Goal: Use online tool/utility: Utilize a website feature to perform a specific function

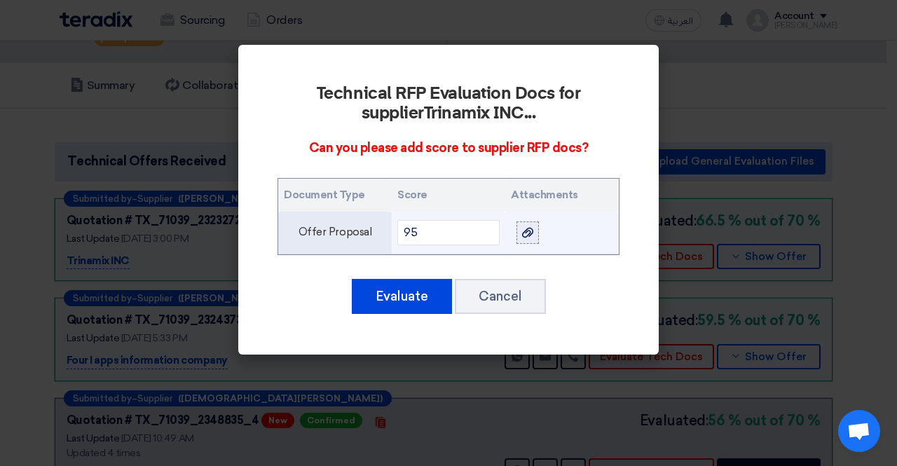
click at [522, 239] on div at bounding box center [528, 232] width 14 height 16
click at [0, 0] on input "file" at bounding box center [0, 0] width 0 height 0
click at [527, 231] on use at bounding box center [527, 233] width 11 height 10
click at [0, 0] on input "file" at bounding box center [0, 0] width 0 height 0
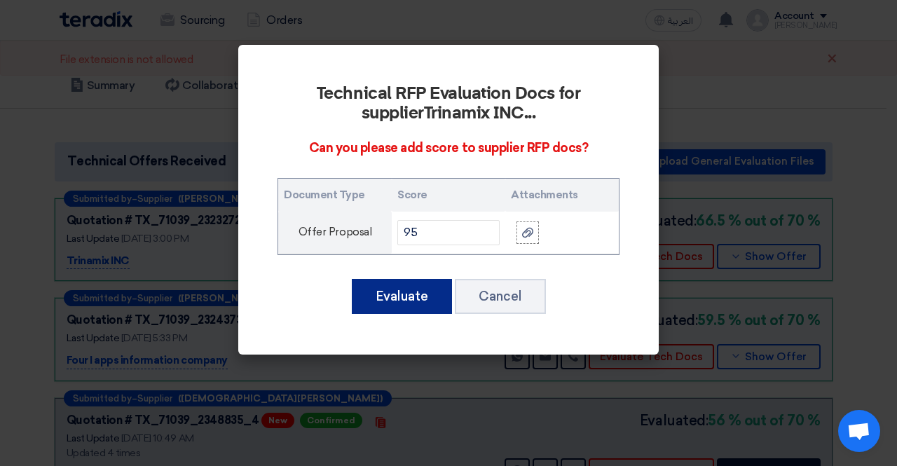
click at [421, 291] on button "Evaluate" at bounding box center [402, 296] width 100 height 35
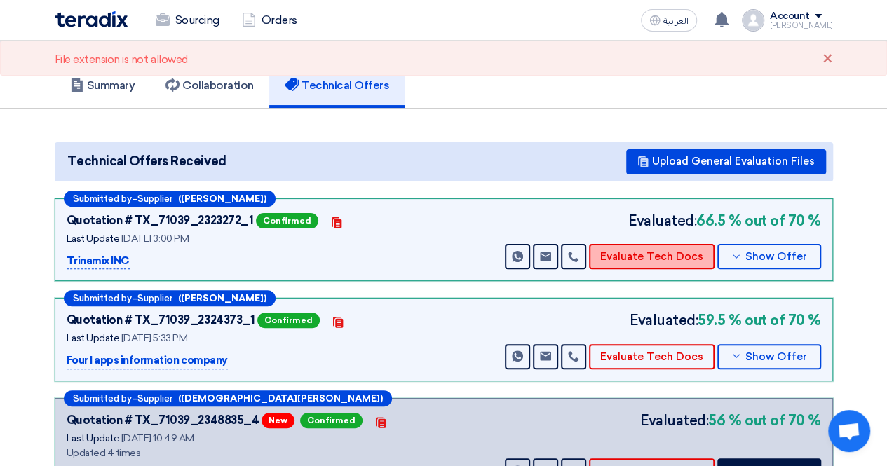
click at [620, 255] on button "Evaluate Tech Docs" at bounding box center [651, 256] width 125 height 25
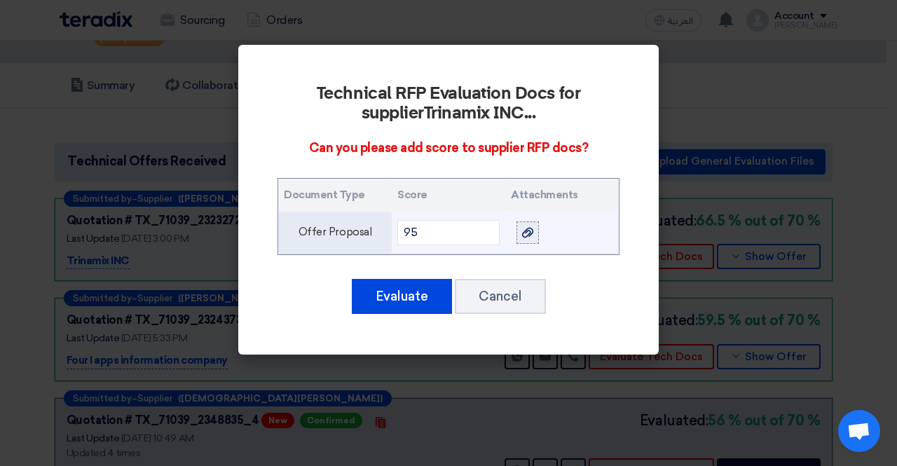
click at [533, 230] on use at bounding box center [527, 233] width 11 height 10
click at [0, 0] on input "file" at bounding box center [0, 0] width 0 height 0
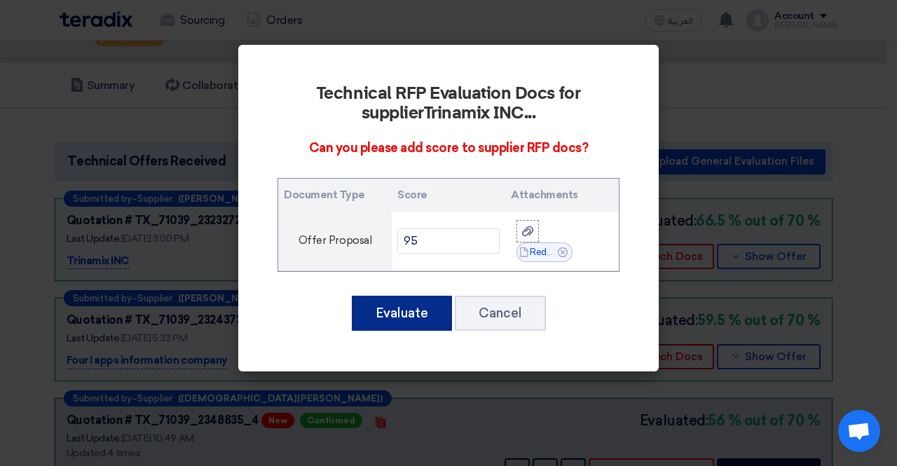
click at [399, 311] on button "Evaluate" at bounding box center [402, 313] width 100 height 35
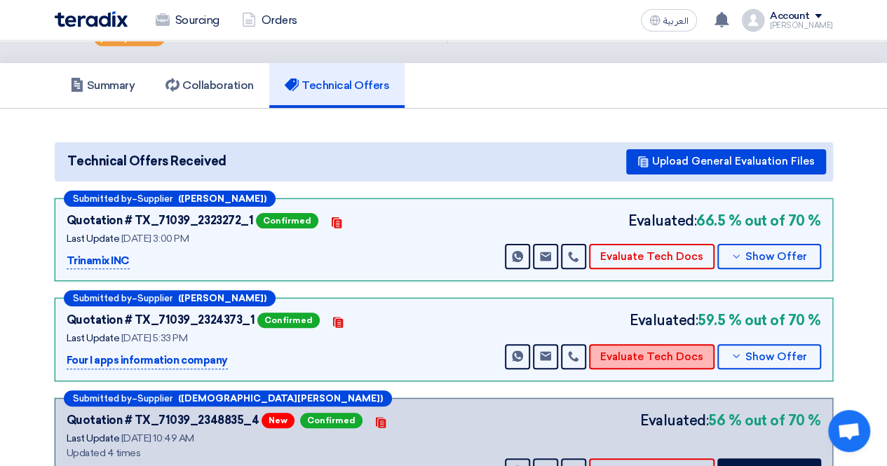
click at [641, 353] on button "Evaluate Tech Docs" at bounding box center [651, 356] width 125 height 25
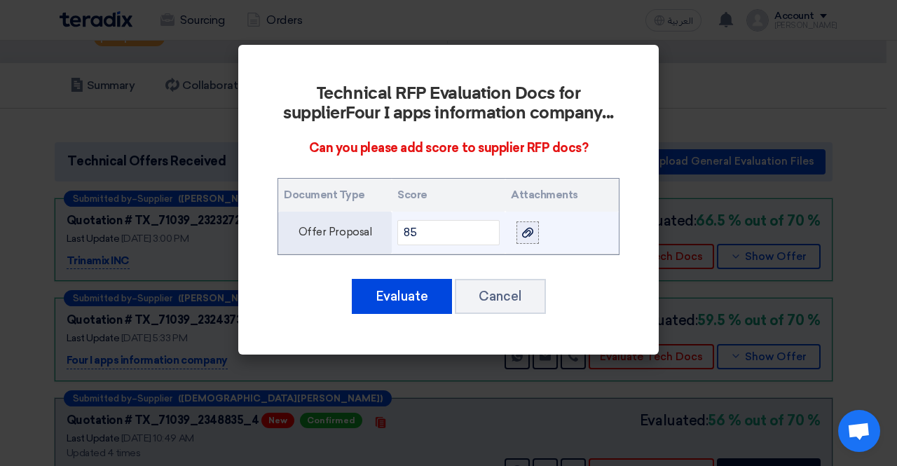
click at [525, 238] on div at bounding box center [528, 232] width 14 height 16
click at [0, 0] on input "file" at bounding box center [0, 0] width 0 height 0
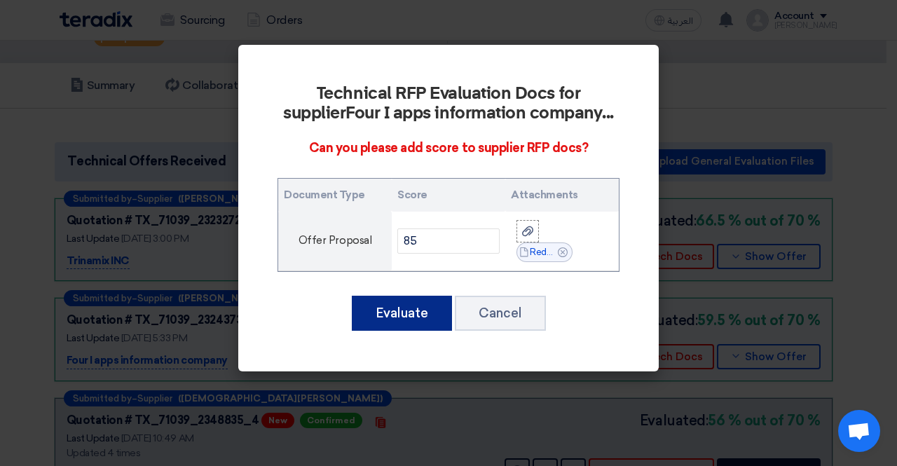
click at [404, 310] on button "Evaluate" at bounding box center [402, 313] width 100 height 35
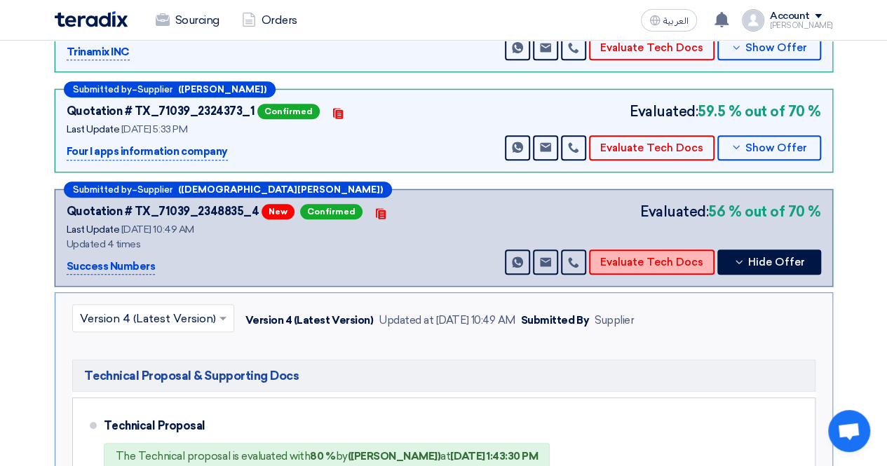
scroll to position [280, 0]
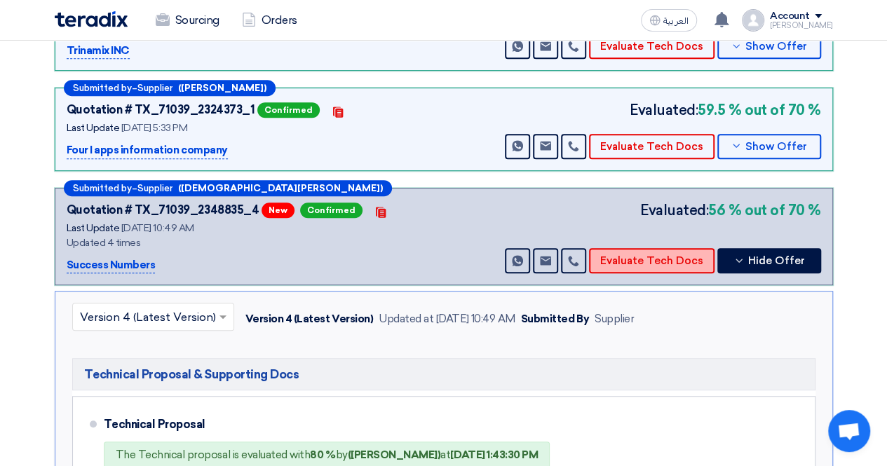
click at [630, 255] on button "Evaluate Tech Docs" at bounding box center [651, 260] width 125 height 25
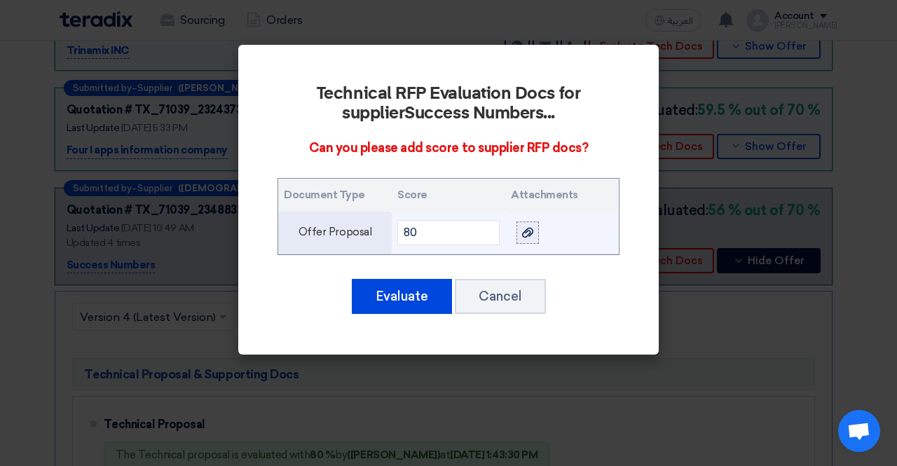
click at [525, 233] on icon at bounding box center [527, 232] width 11 height 11
click at [0, 0] on input "file" at bounding box center [0, 0] width 0 height 0
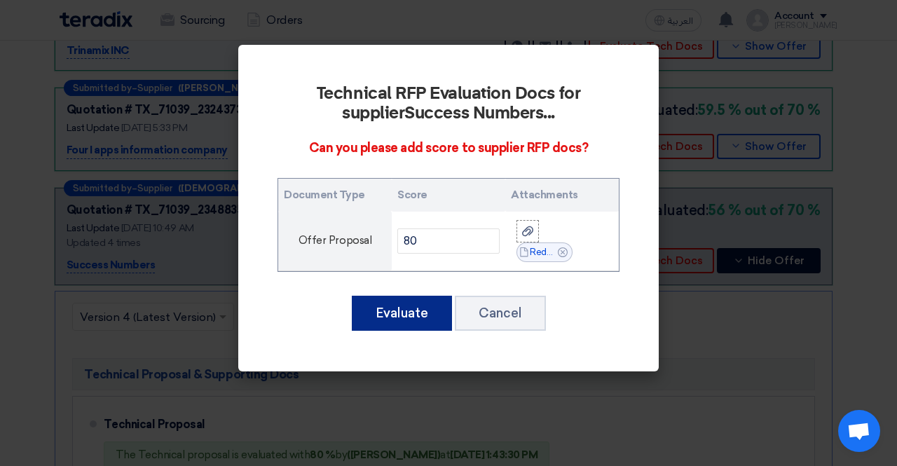
click at [394, 312] on button "Evaluate" at bounding box center [402, 313] width 100 height 35
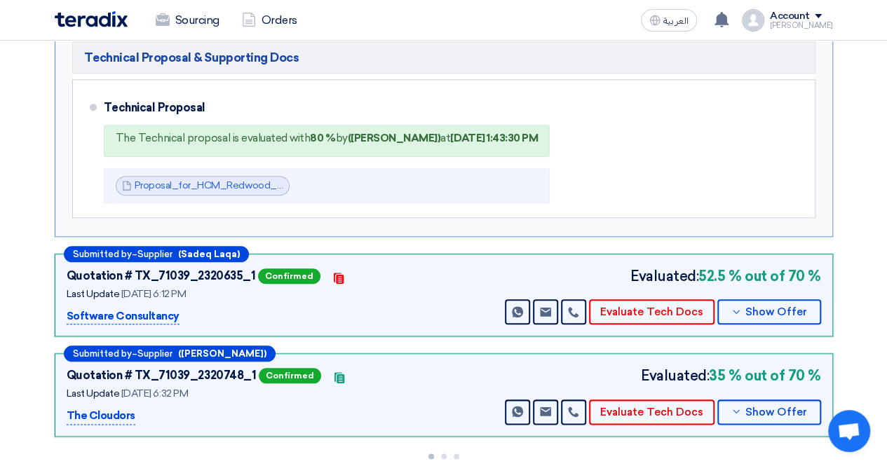
scroll to position [631, 0]
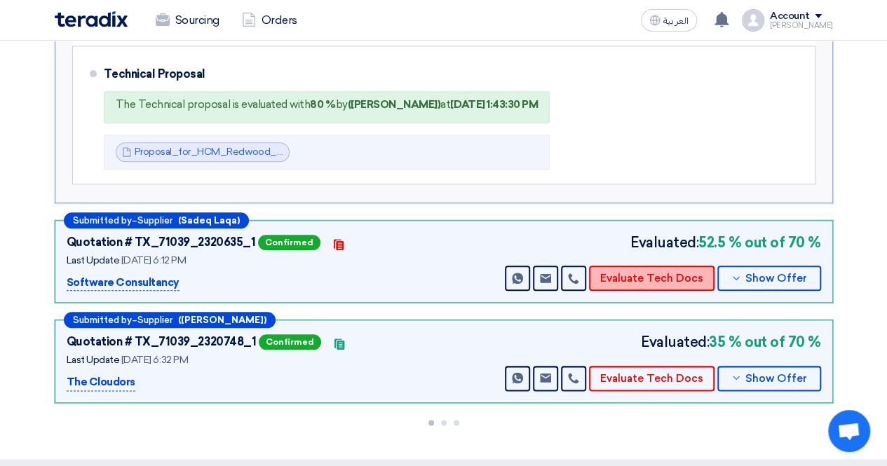
click at [646, 273] on button "Evaluate Tech Docs" at bounding box center [651, 278] width 125 height 25
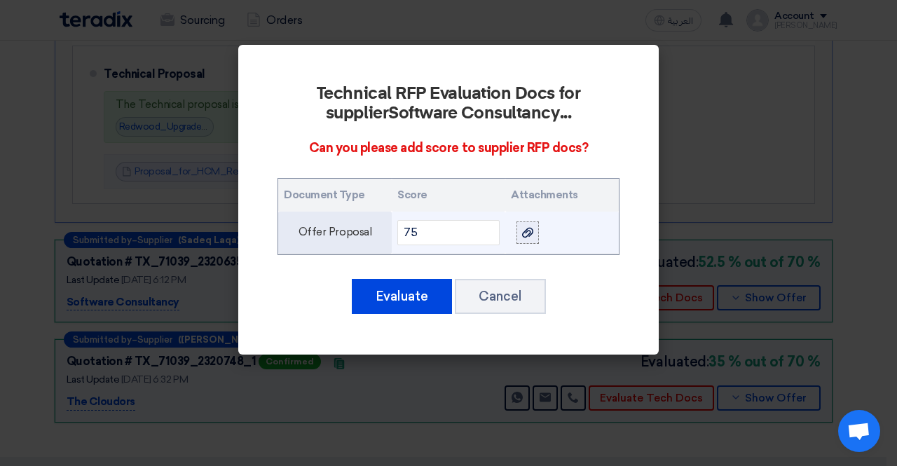
click at [524, 229] on icon at bounding box center [527, 232] width 11 height 11
click at [0, 0] on input "file" at bounding box center [0, 0] width 0 height 0
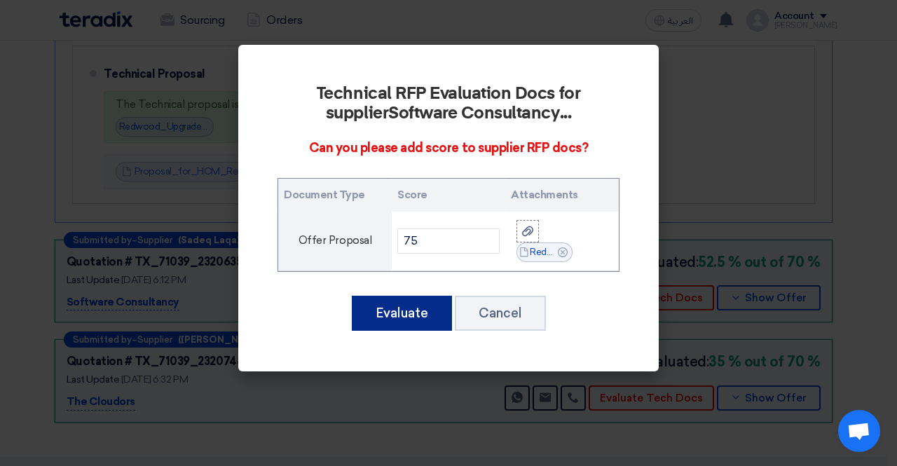
click at [402, 308] on button "Evaluate" at bounding box center [402, 313] width 100 height 35
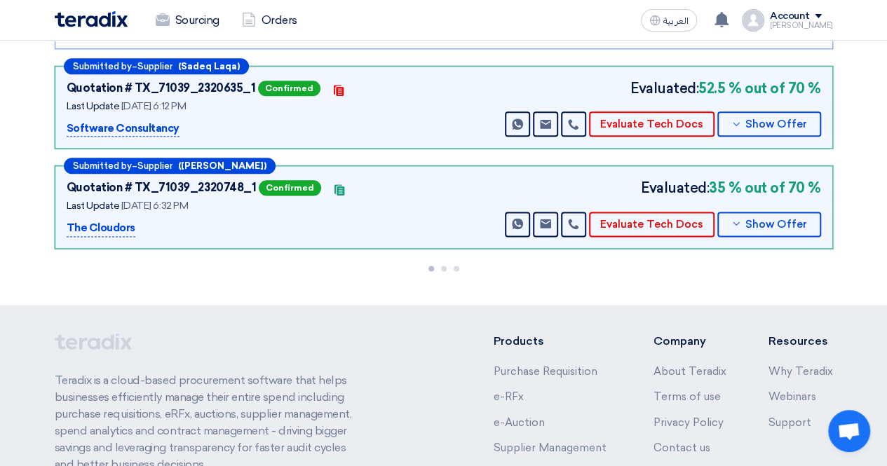
scroll to position [841, 0]
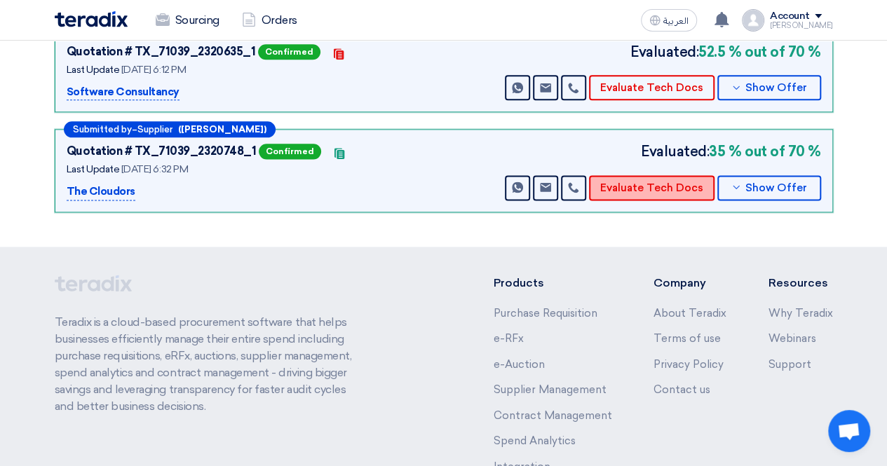
click at [636, 179] on button "Evaluate Tech Docs" at bounding box center [651, 187] width 125 height 25
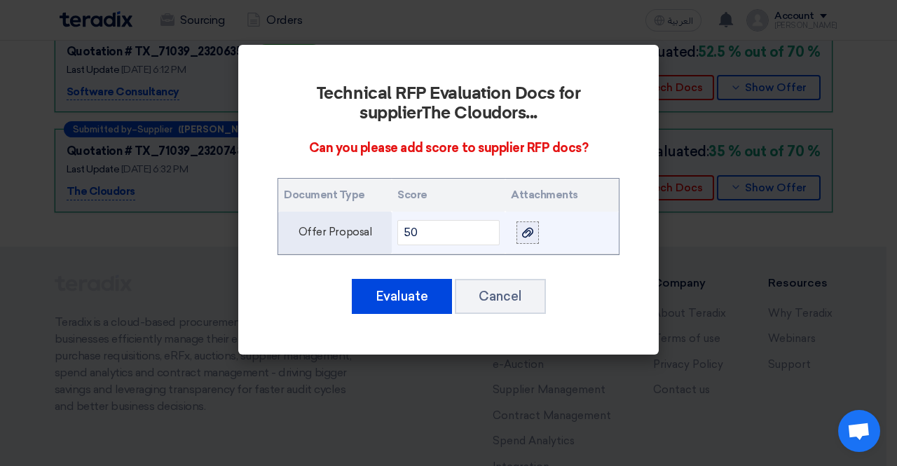
click at [529, 234] on icon at bounding box center [527, 232] width 11 height 11
click at [0, 0] on input "file" at bounding box center [0, 0] width 0 height 0
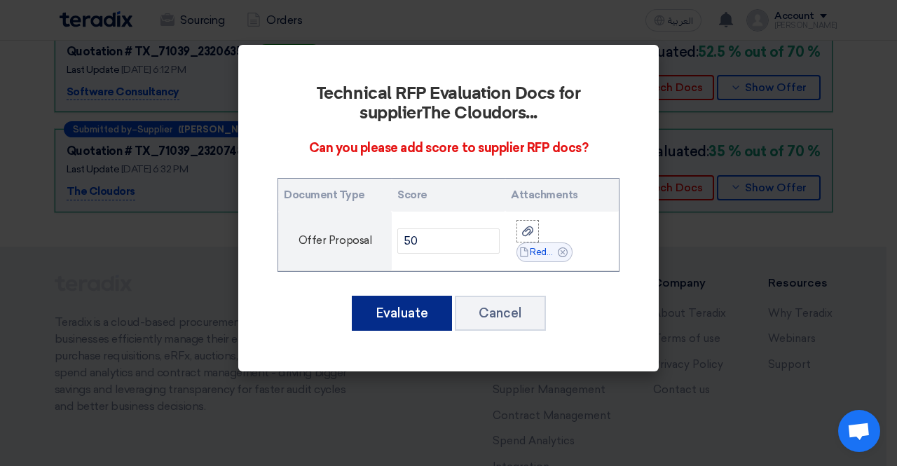
click at [397, 305] on button "Evaluate" at bounding box center [402, 313] width 100 height 35
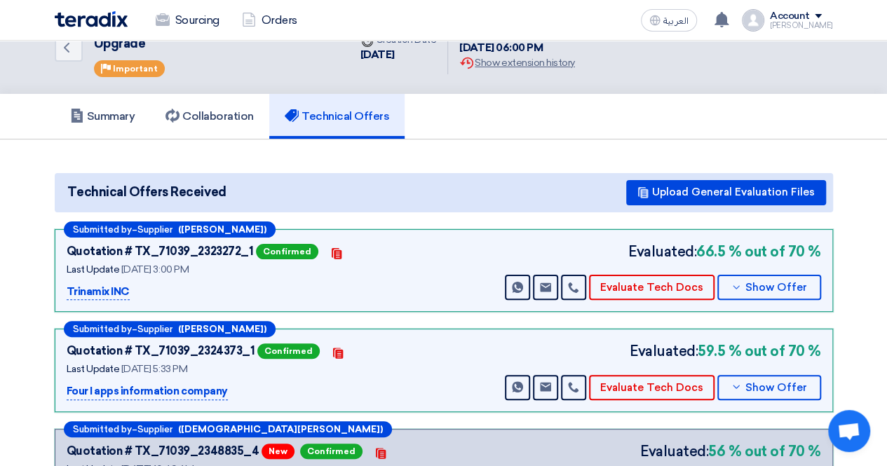
scroll to position [0, 0]
